Goal: Transaction & Acquisition: Purchase product/service

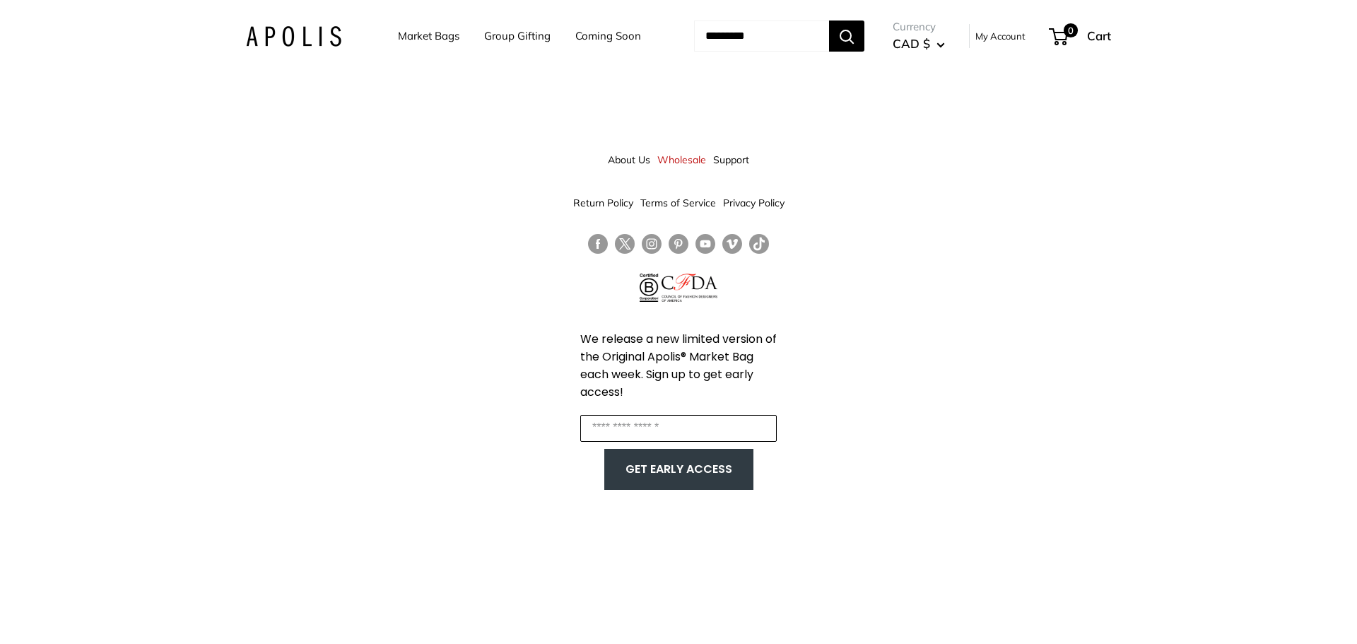
click at [626, 417] on input "Enter your email" at bounding box center [678, 428] width 196 height 27
type input "**********"
click at [643, 478] on button "GET EARLY ACCESS" at bounding box center [678, 469] width 121 height 27
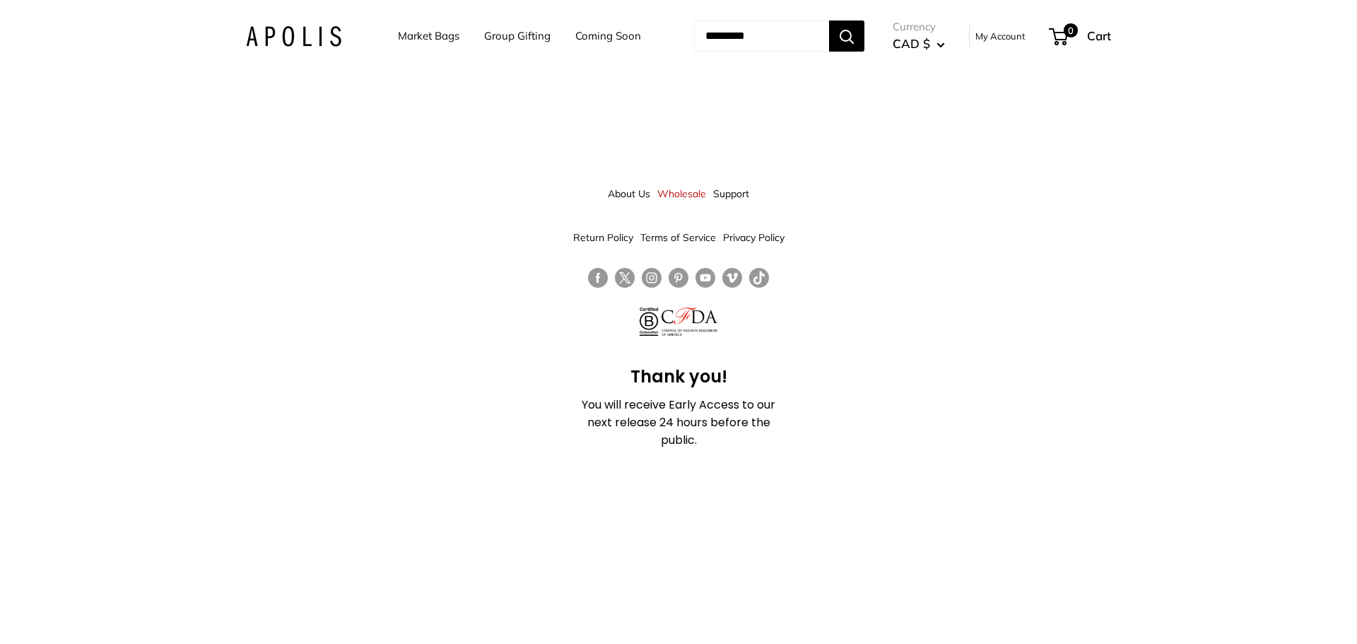
click at [398, 42] on link "Market Bags" at bounding box center [428, 36] width 61 height 20
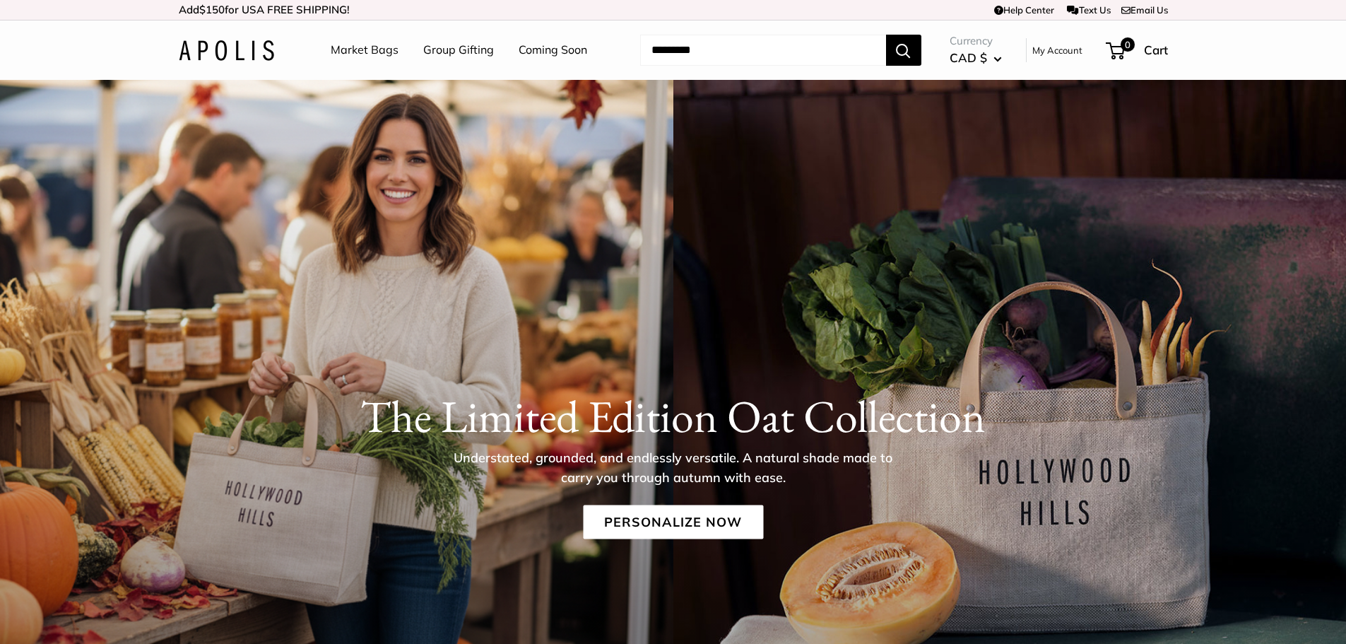
click at [293, 42] on div "Market Bags Group Gifting Coming Soon Need help? Text Us: 20919 hello@apolisglo…" at bounding box center [673, 50] width 989 height 45
click at [186, 49] on img at bounding box center [226, 50] width 95 height 20
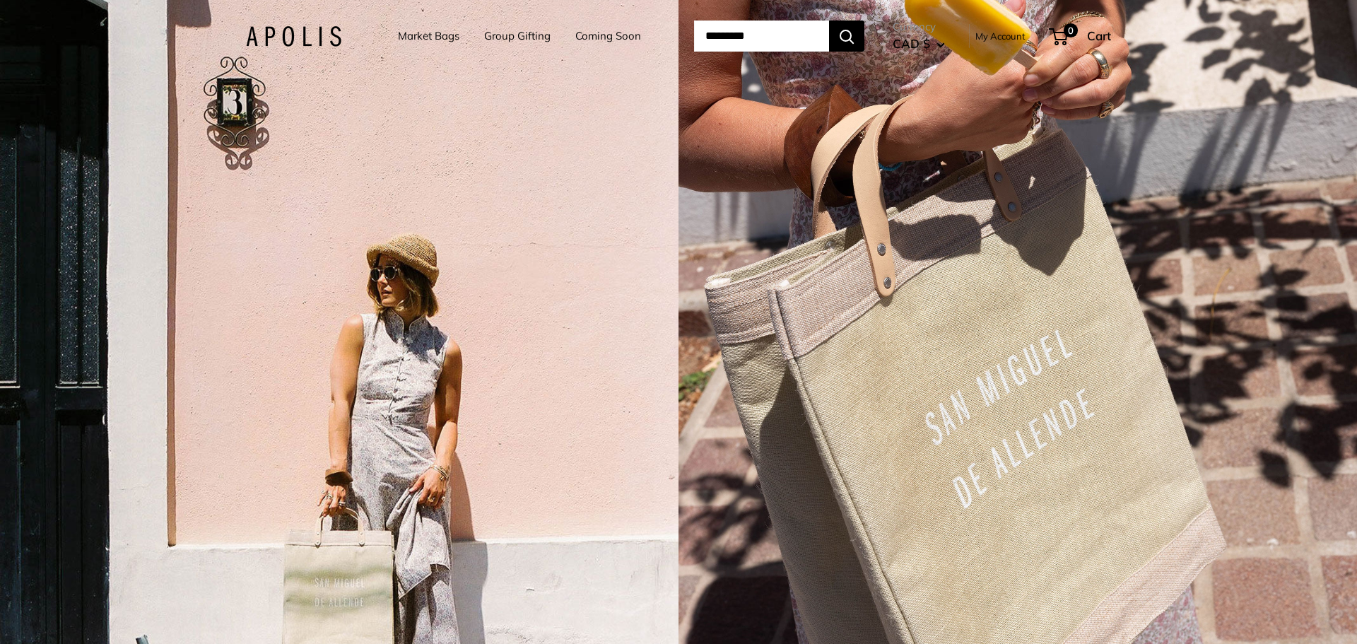
click at [406, 39] on link "Market Bags" at bounding box center [428, 36] width 61 height 20
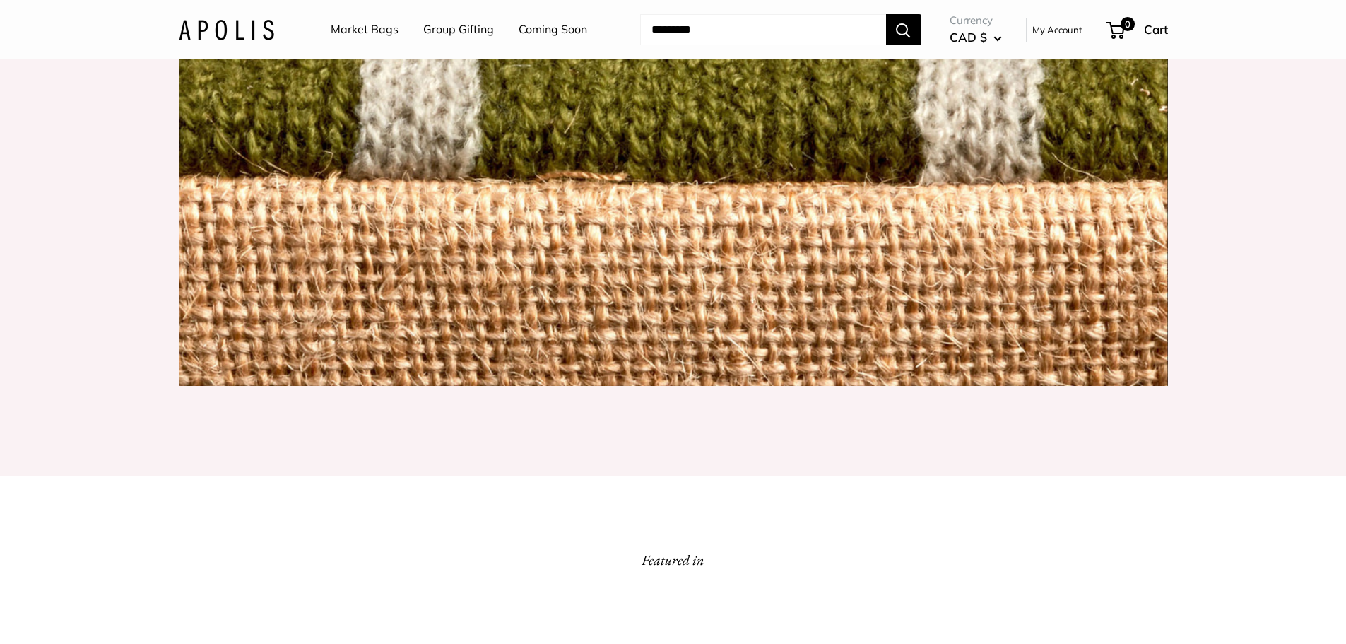
scroll to position [1884, 0]
